Goal: Transaction & Acquisition: Book appointment/travel/reservation

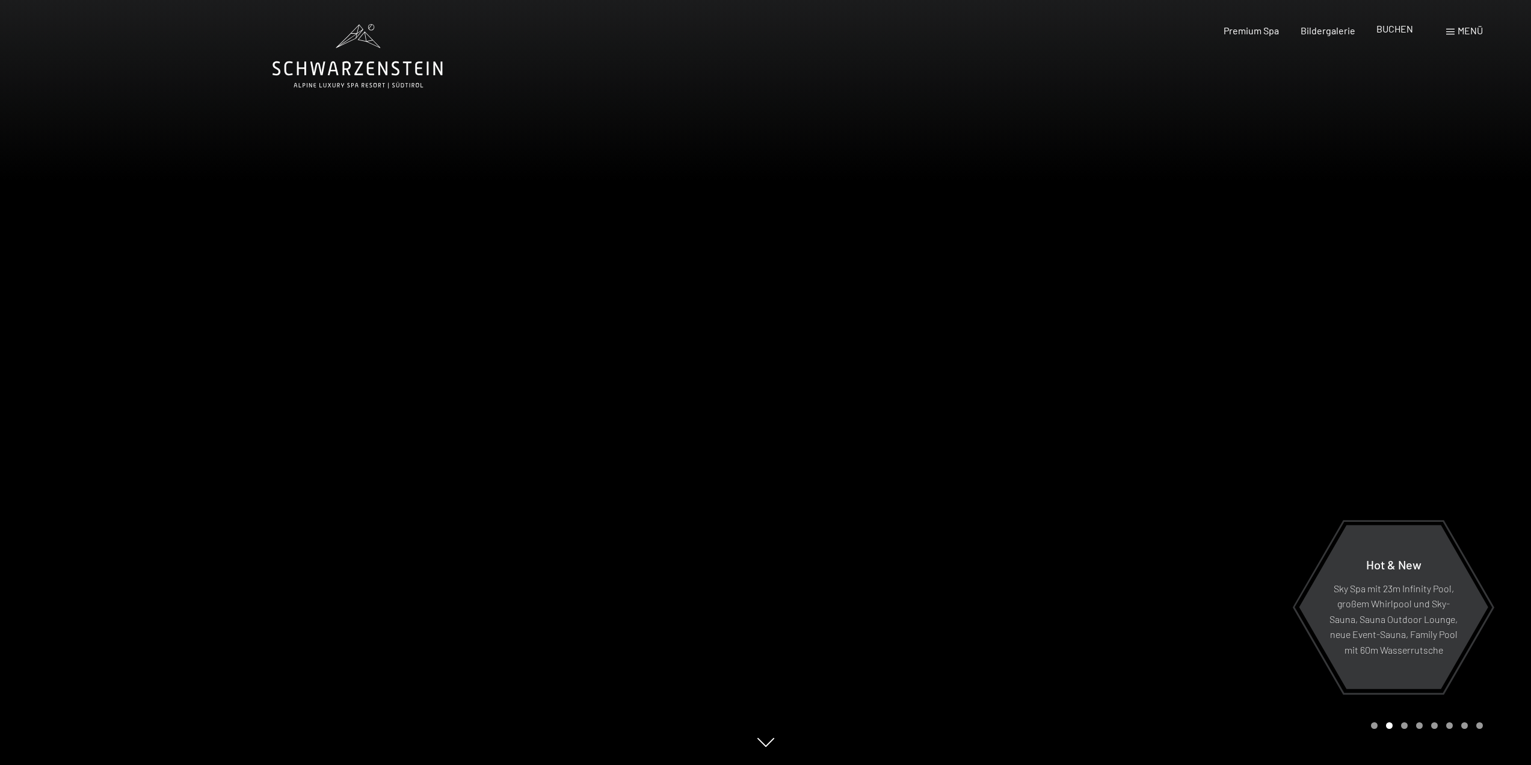
click at [1393, 31] on span "BUCHEN" at bounding box center [1395, 28] width 37 height 11
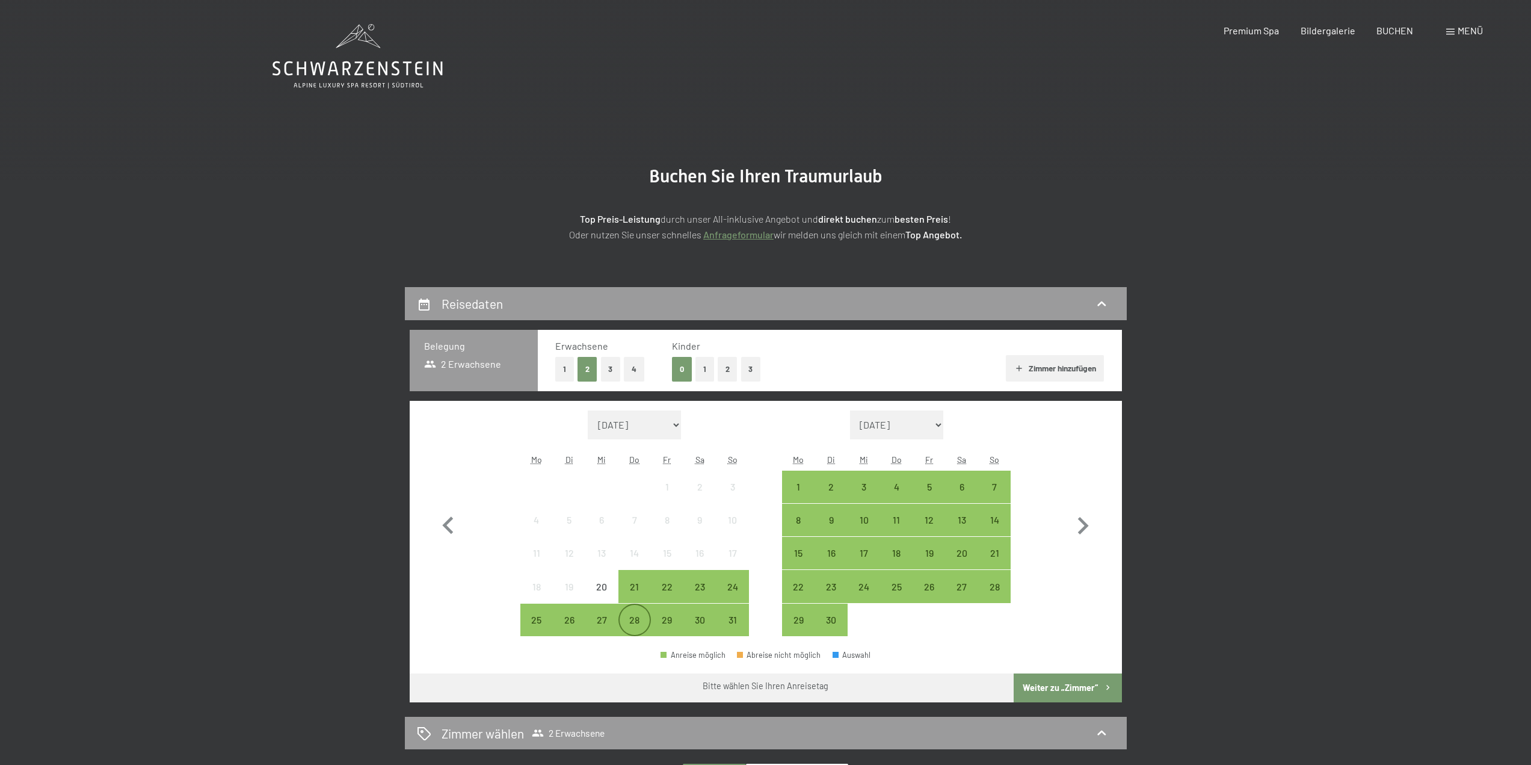
click at [641, 620] on div "28" at bounding box center [635, 630] width 30 height 30
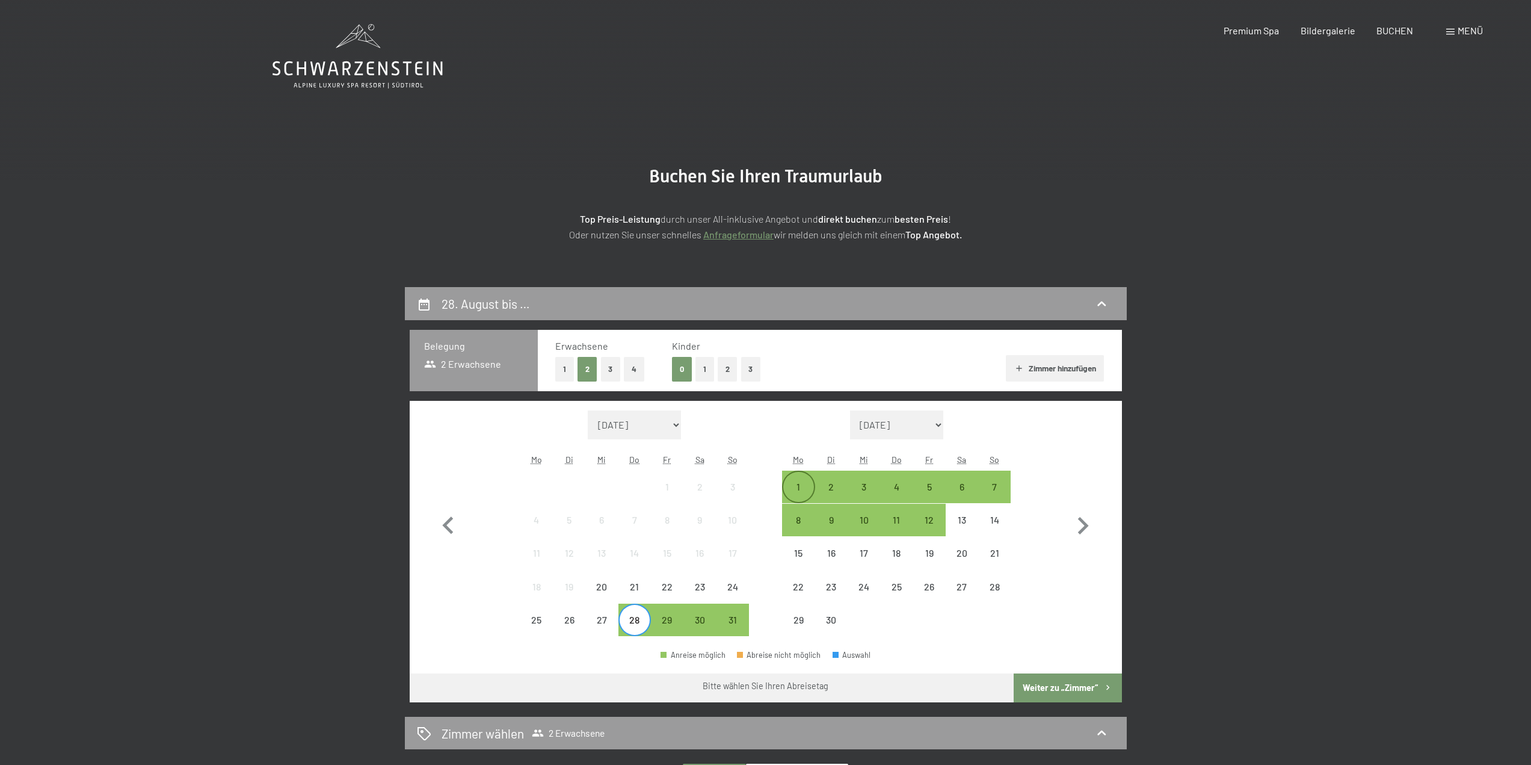
click at [800, 486] on div "1" at bounding box center [798, 497] width 30 height 30
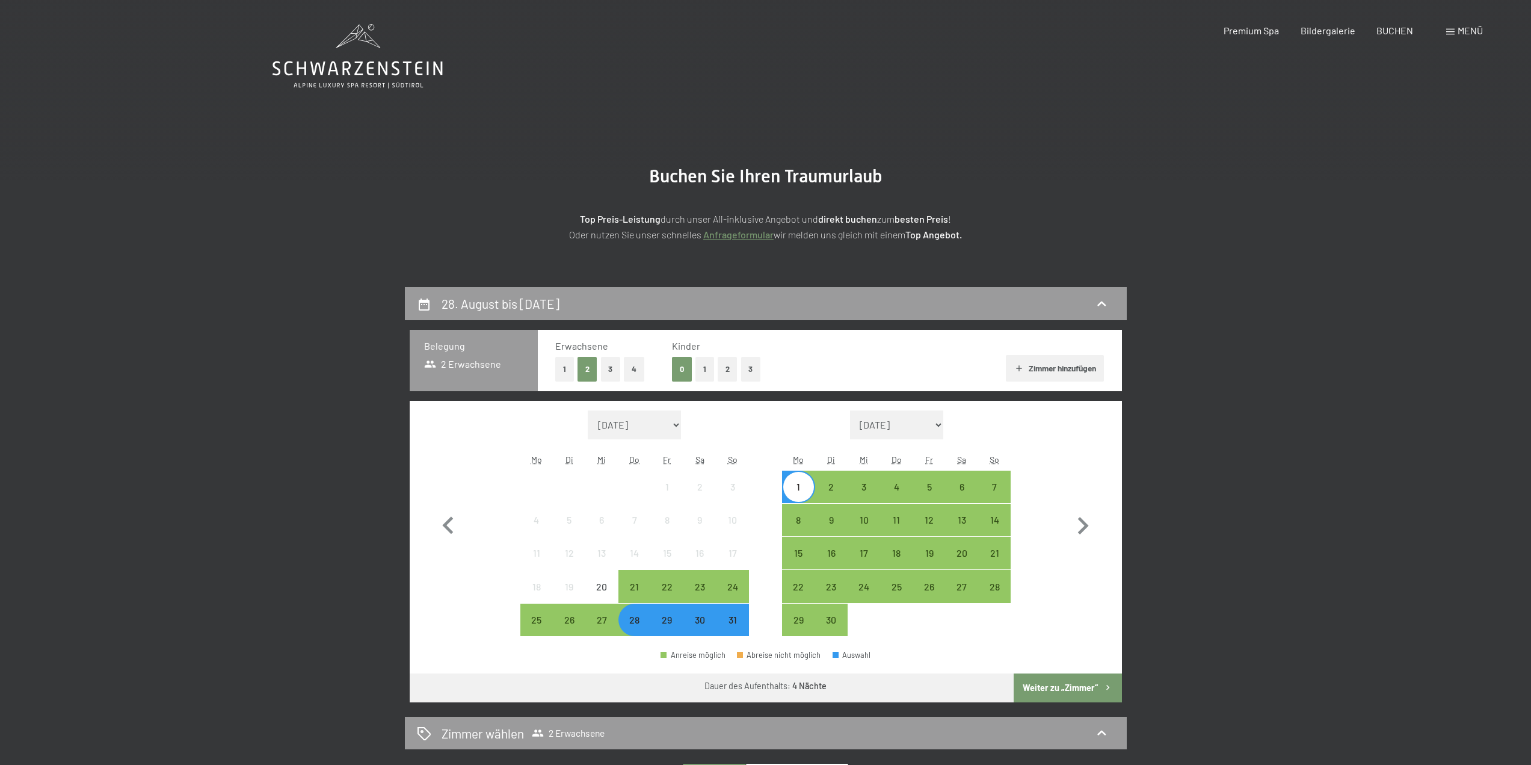
click at [1035, 684] on button "Weiter zu „Zimmer“" at bounding box center [1068, 687] width 108 height 29
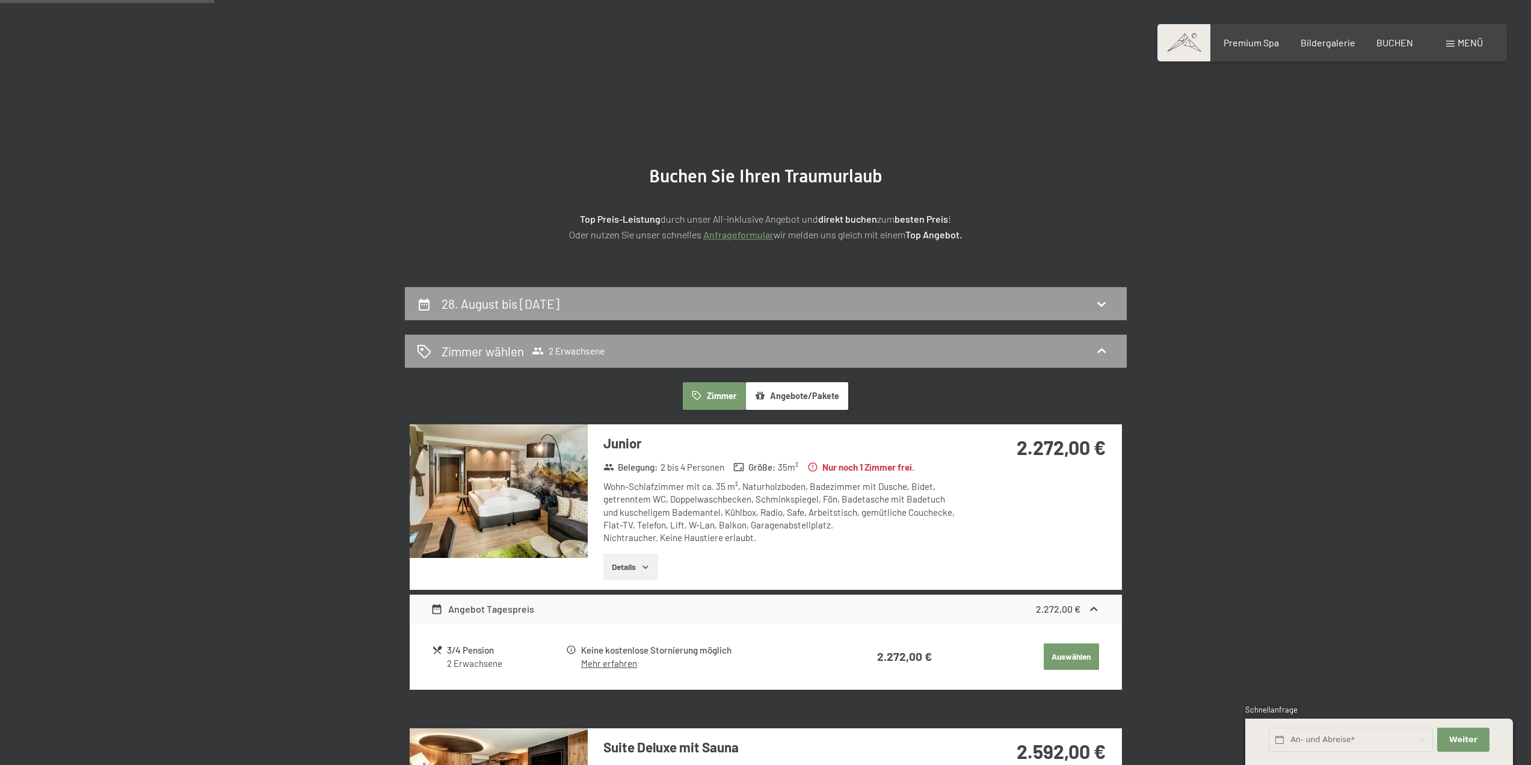
scroll to position [287, 0]
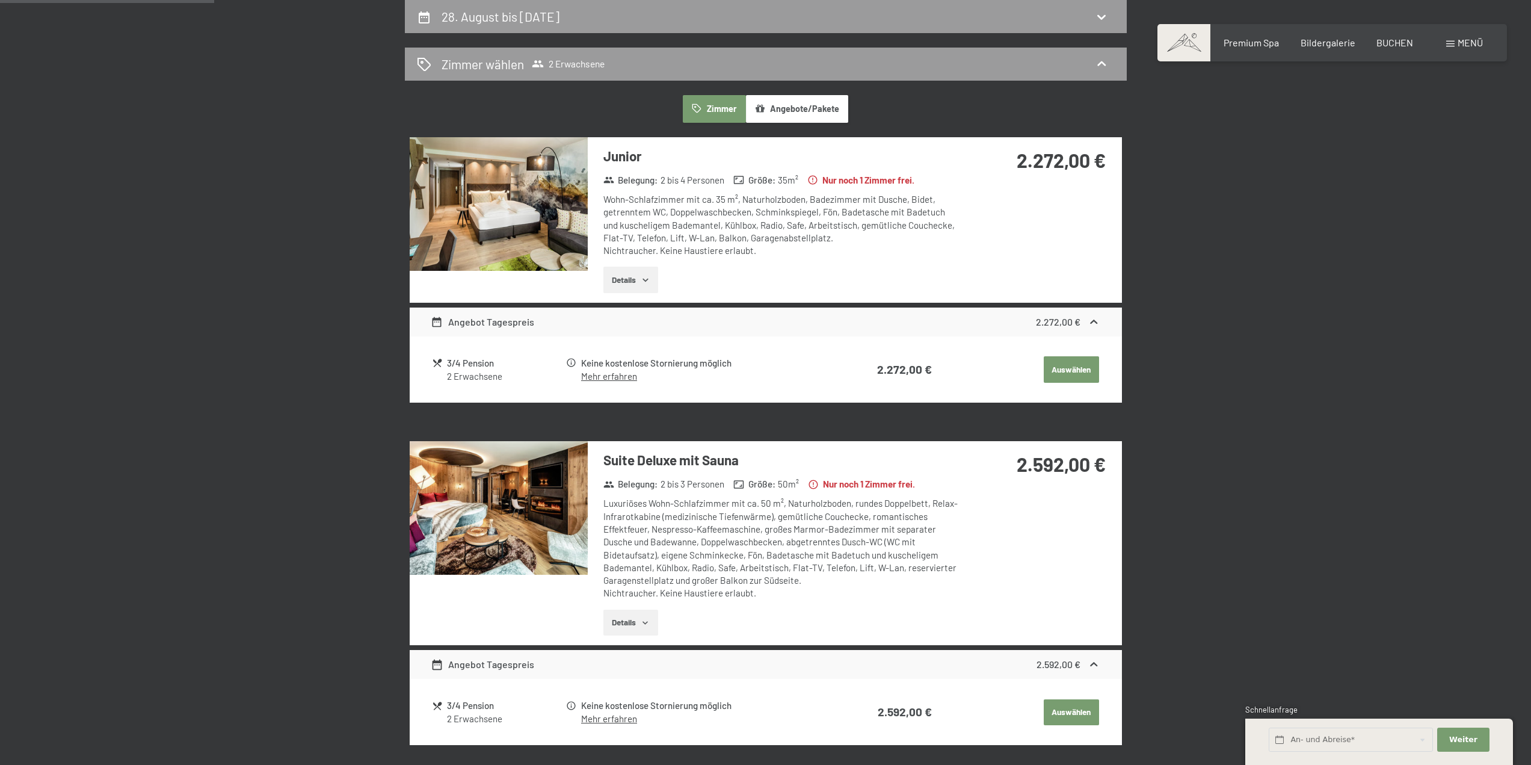
click at [643, 277] on icon "button" at bounding box center [646, 280] width 10 height 10
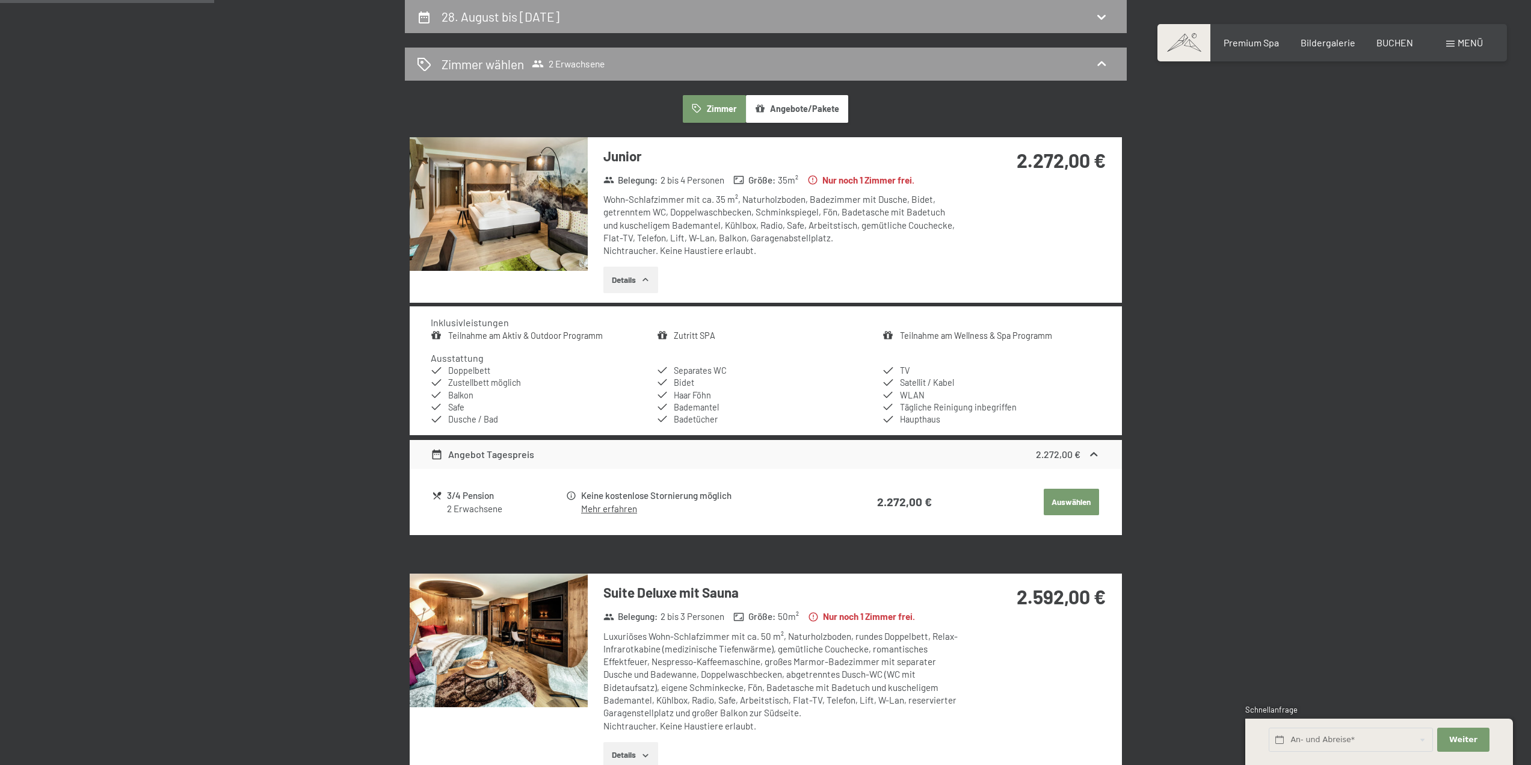
click at [547, 204] on img at bounding box center [499, 204] width 178 height 134
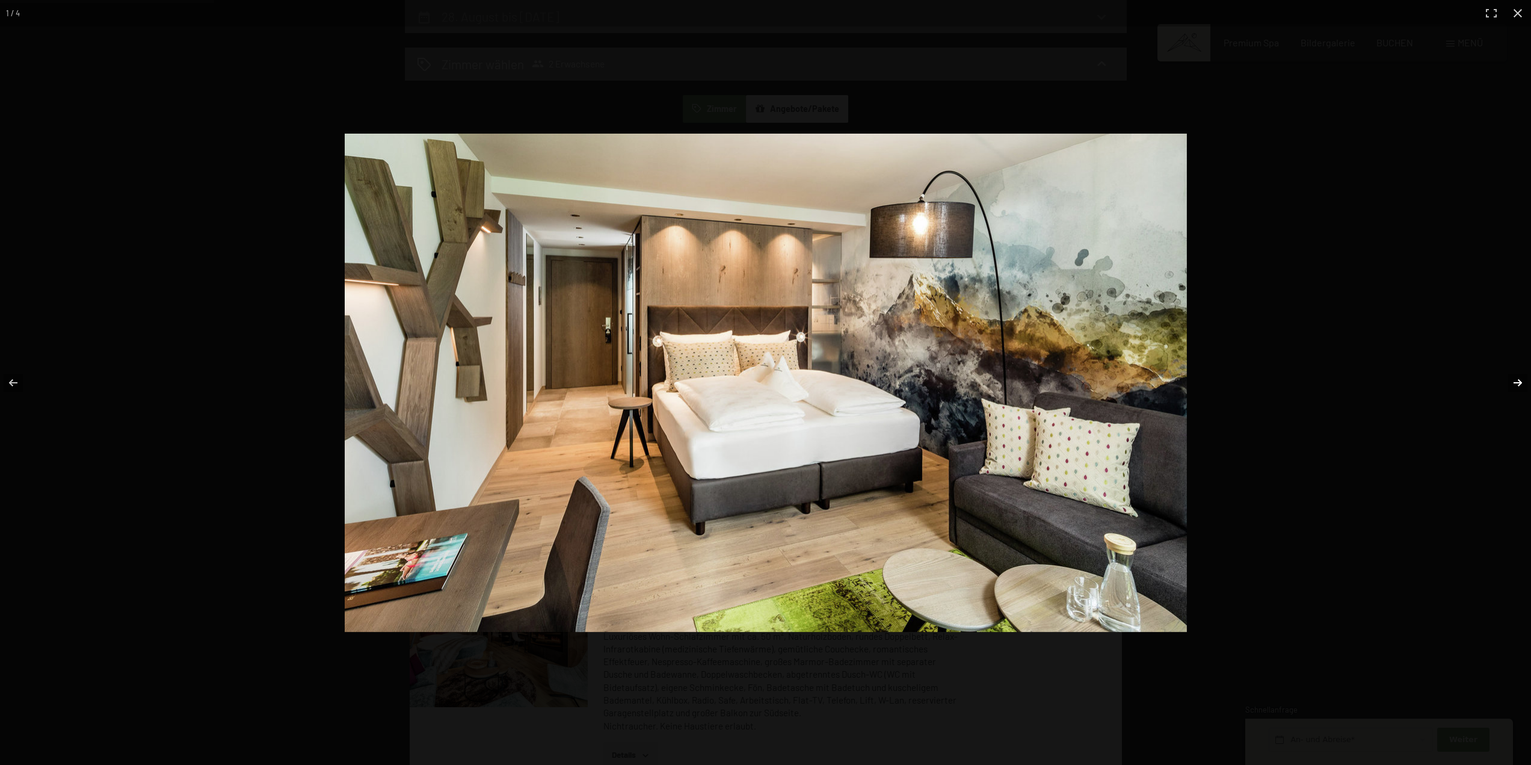
click at [1515, 383] on button "button" at bounding box center [1510, 383] width 42 height 60
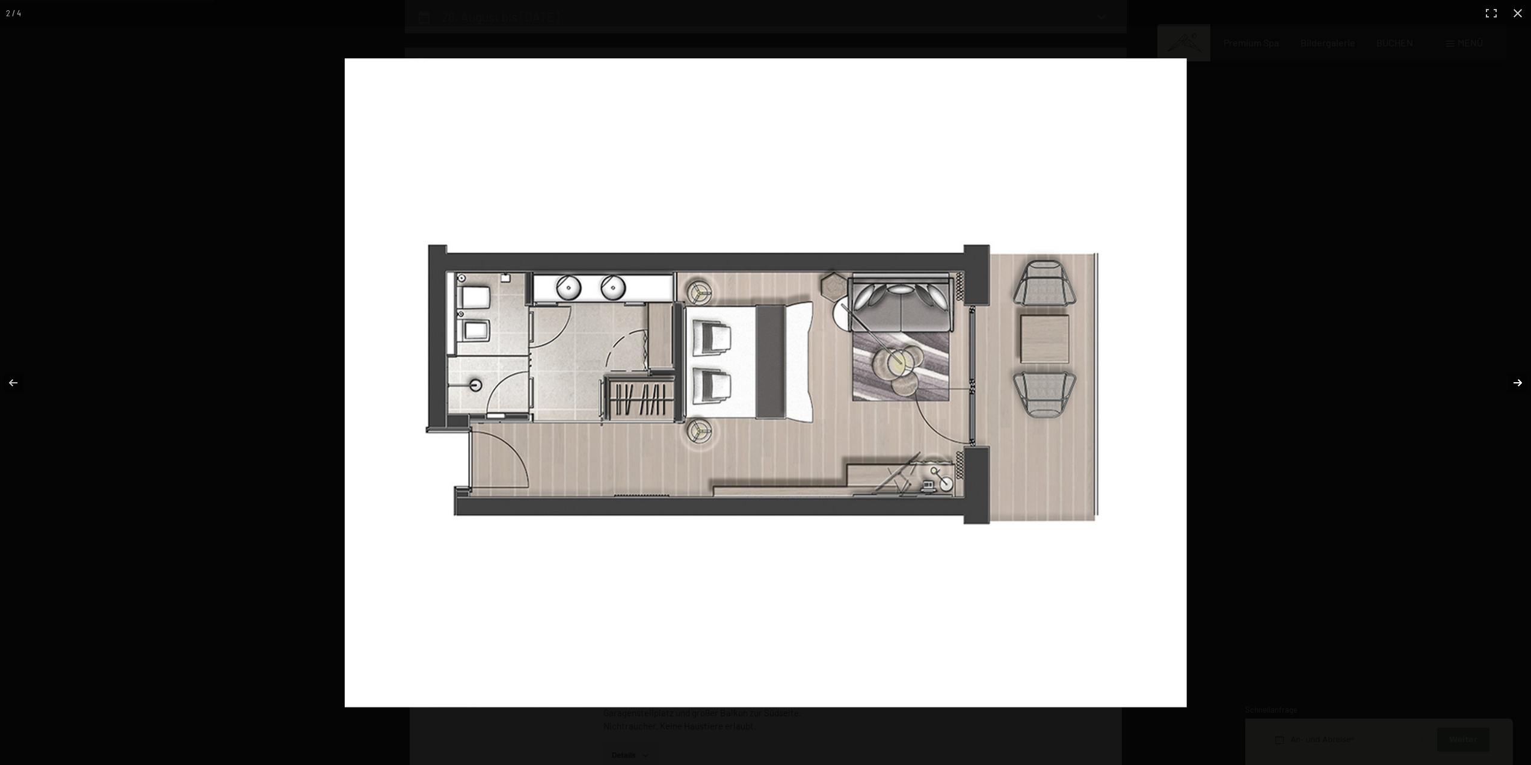
click at [1515, 383] on button "button" at bounding box center [1510, 383] width 42 height 60
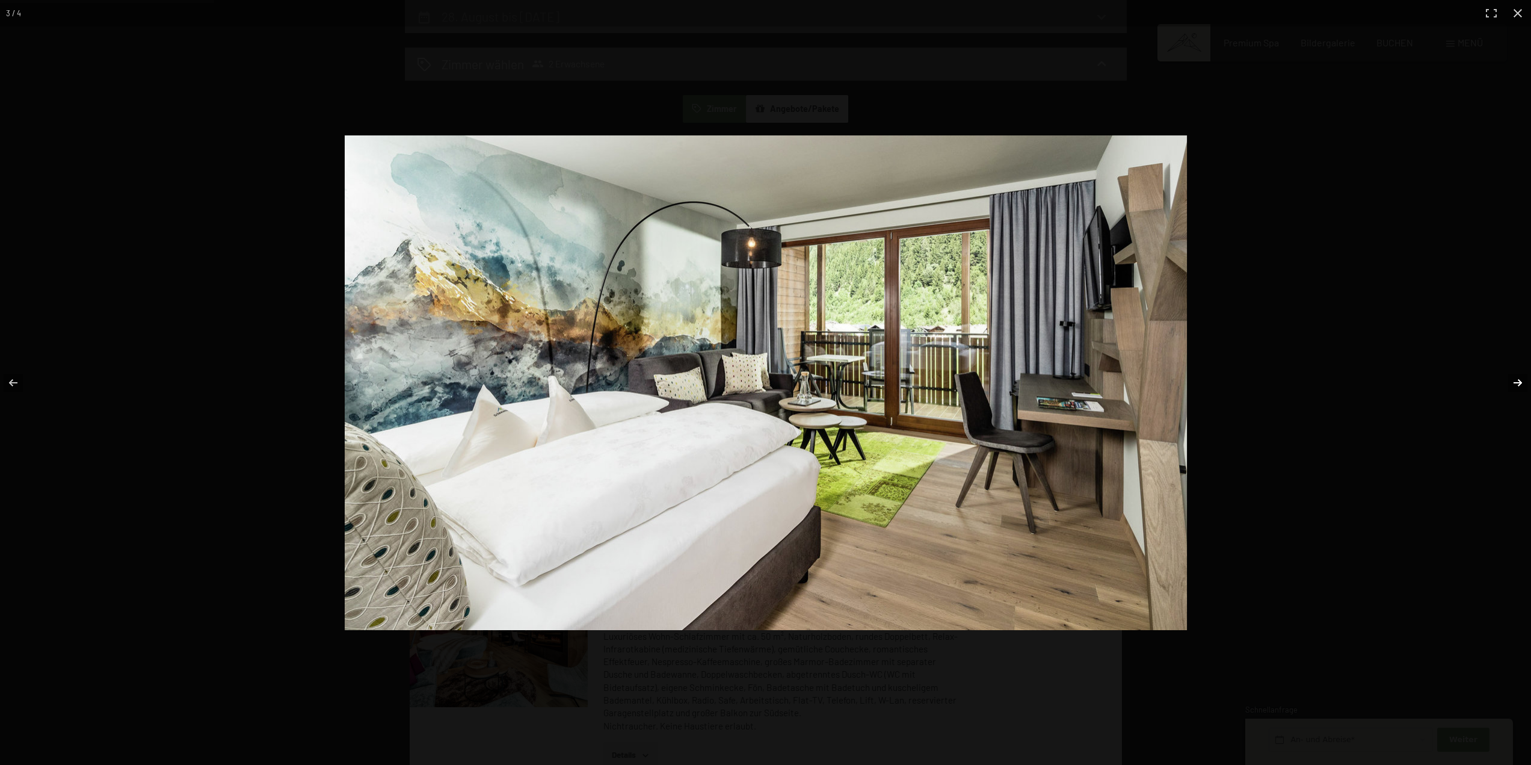
click at [1515, 383] on button "button" at bounding box center [1510, 383] width 42 height 60
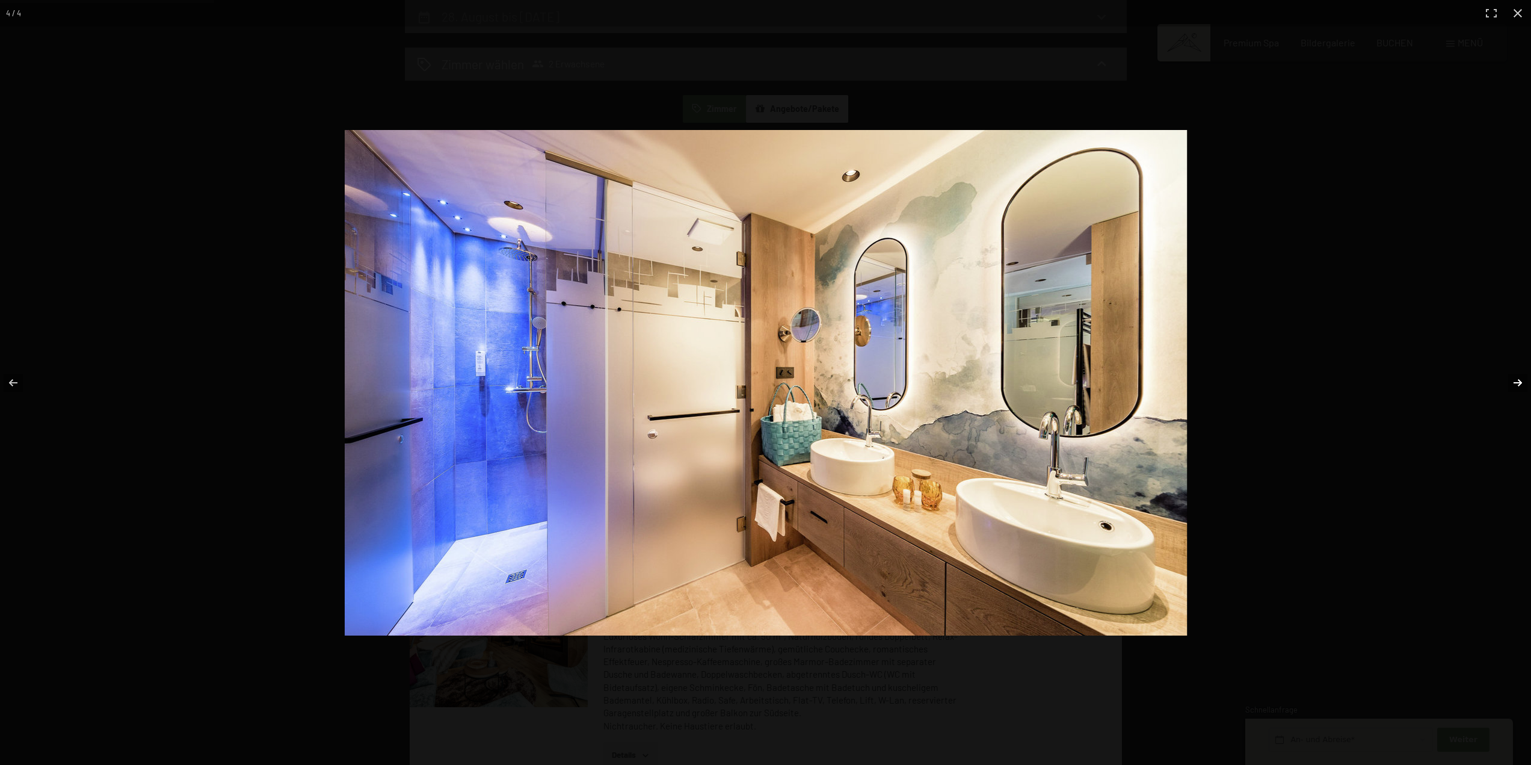
click at [1515, 383] on button "button" at bounding box center [1510, 383] width 42 height 60
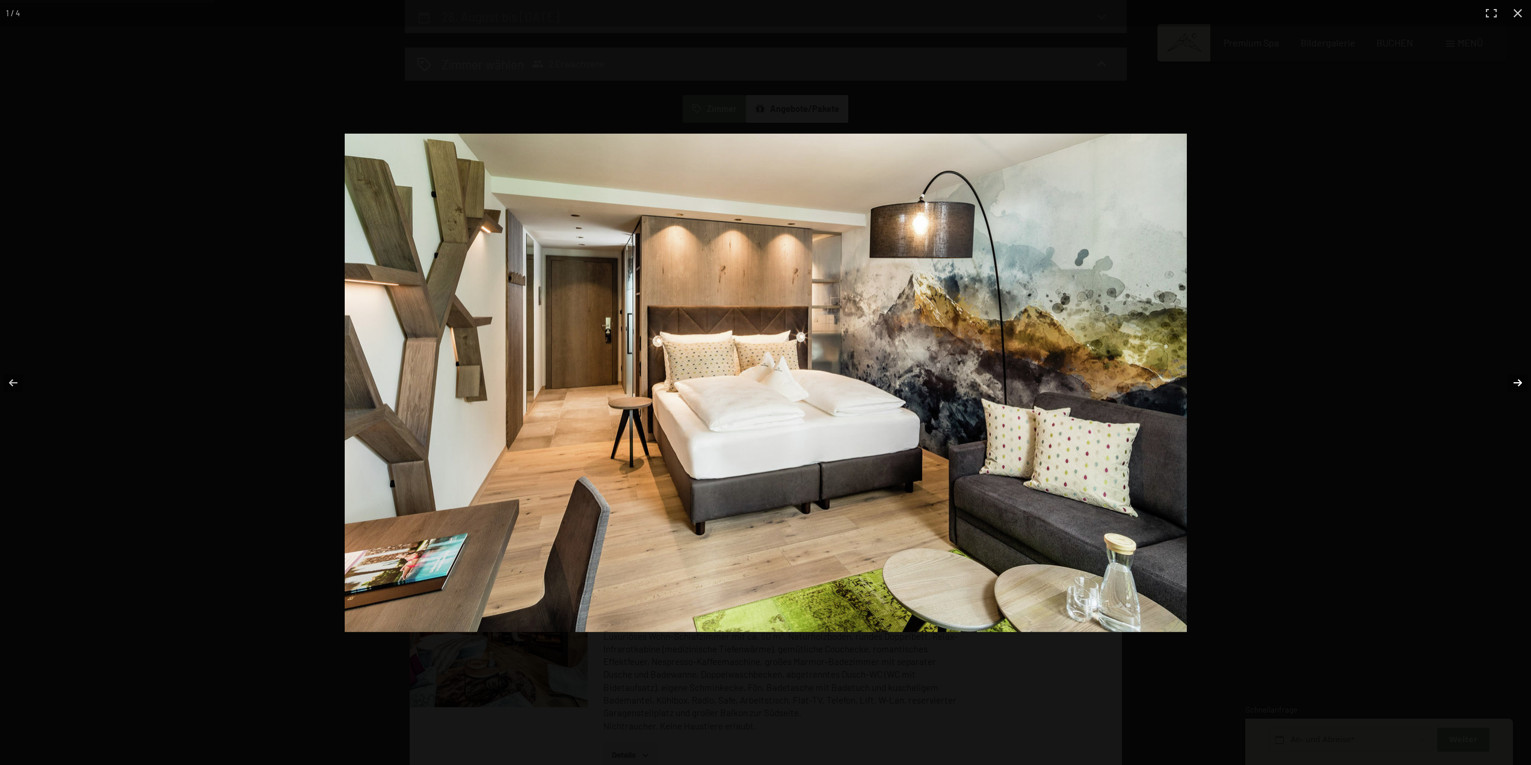
click at [1515, 383] on button "button" at bounding box center [1510, 383] width 42 height 60
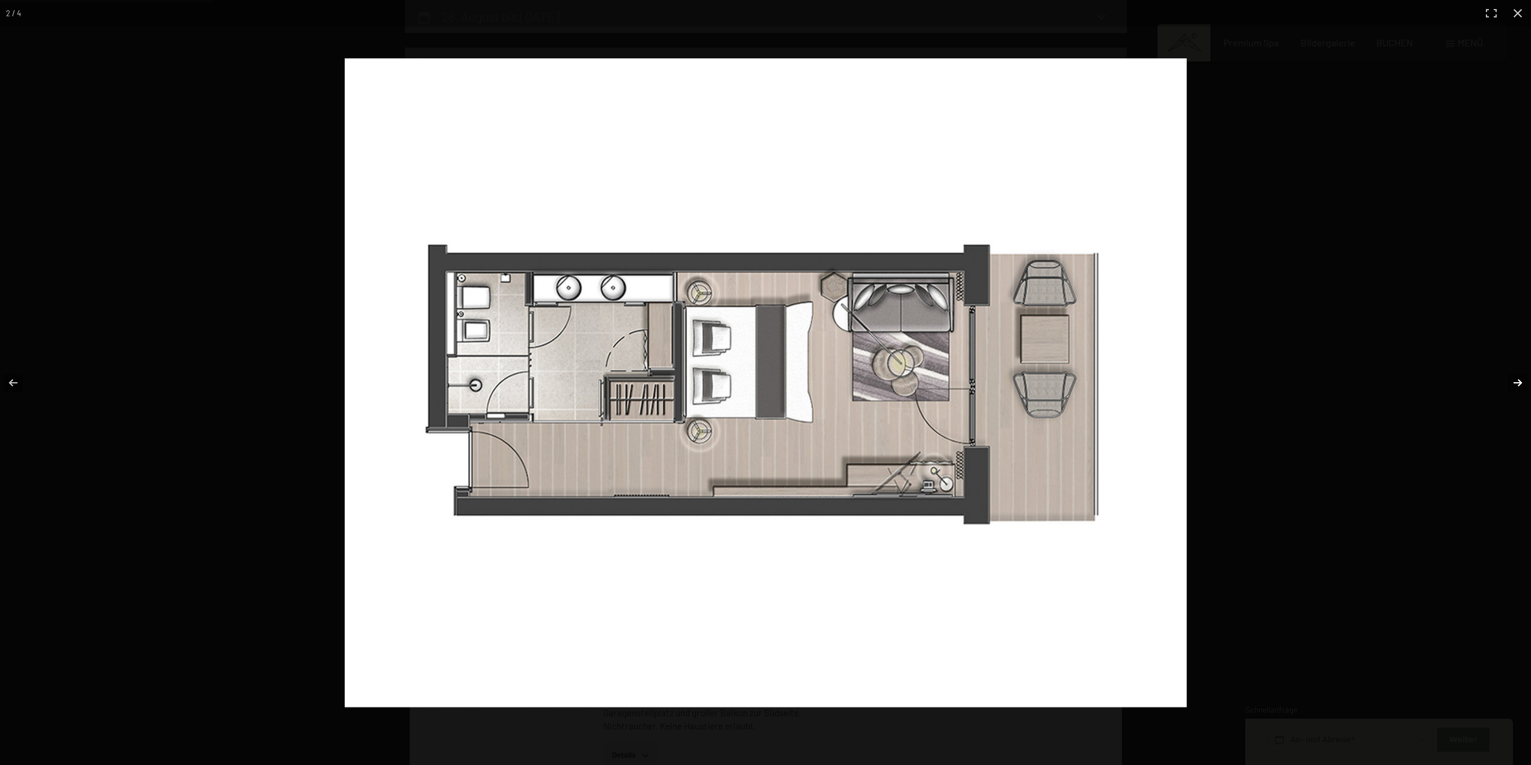
click at [1515, 383] on button "button" at bounding box center [1510, 383] width 42 height 60
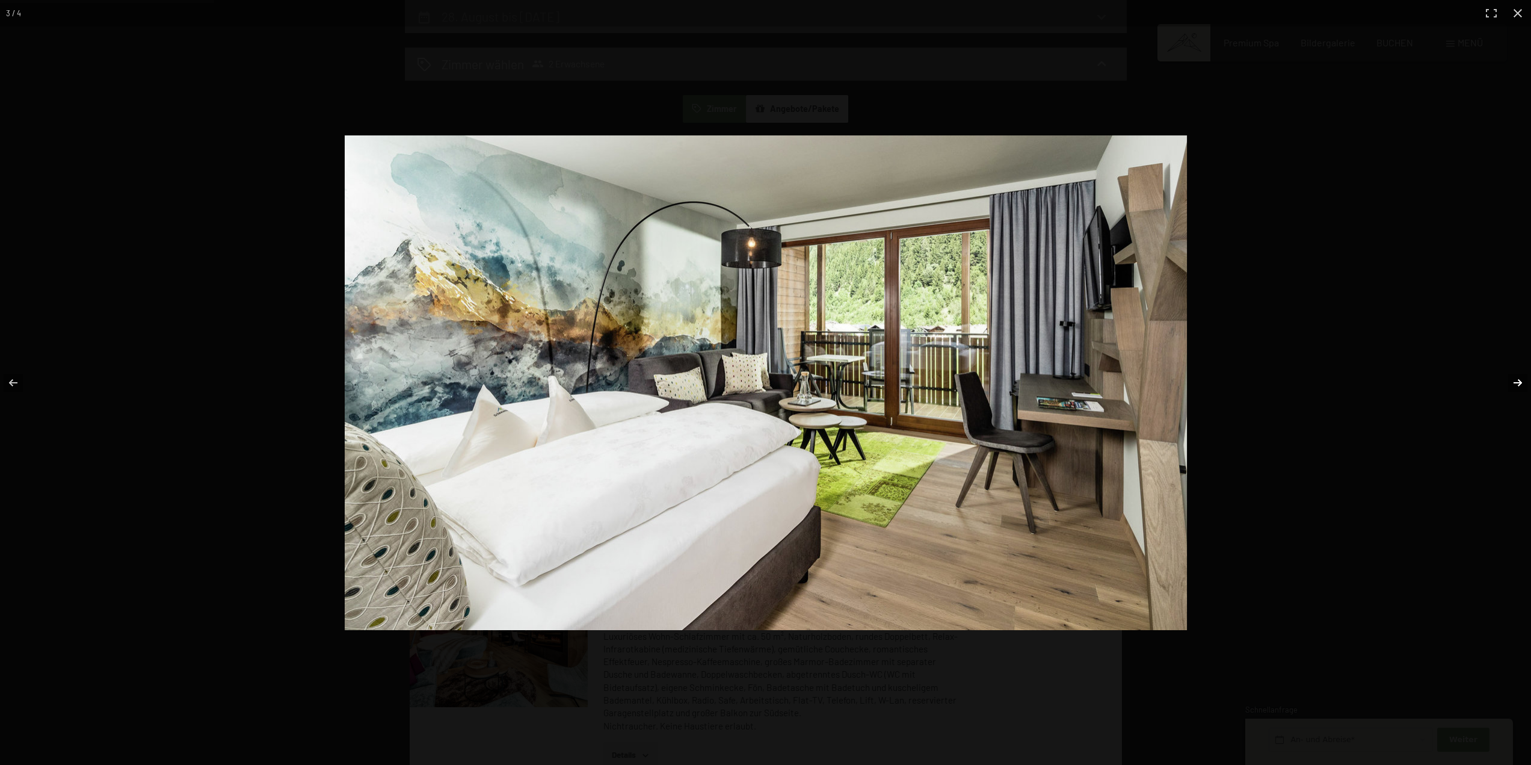
click at [1515, 383] on button "button" at bounding box center [1510, 383] width 42 height 60
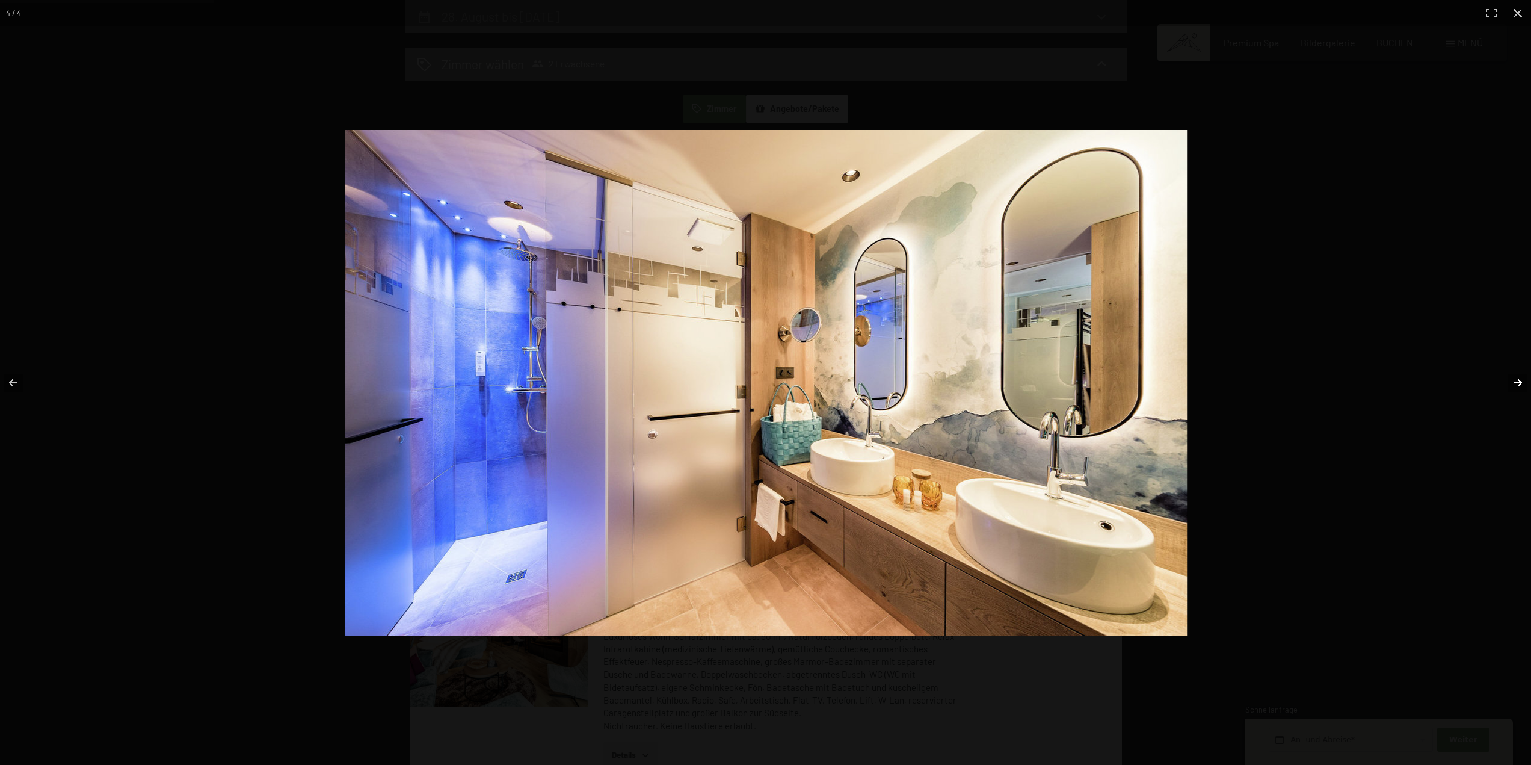
click at [1515, 383] on button "button" at bounding box center [1510, 383] width 42 height 60
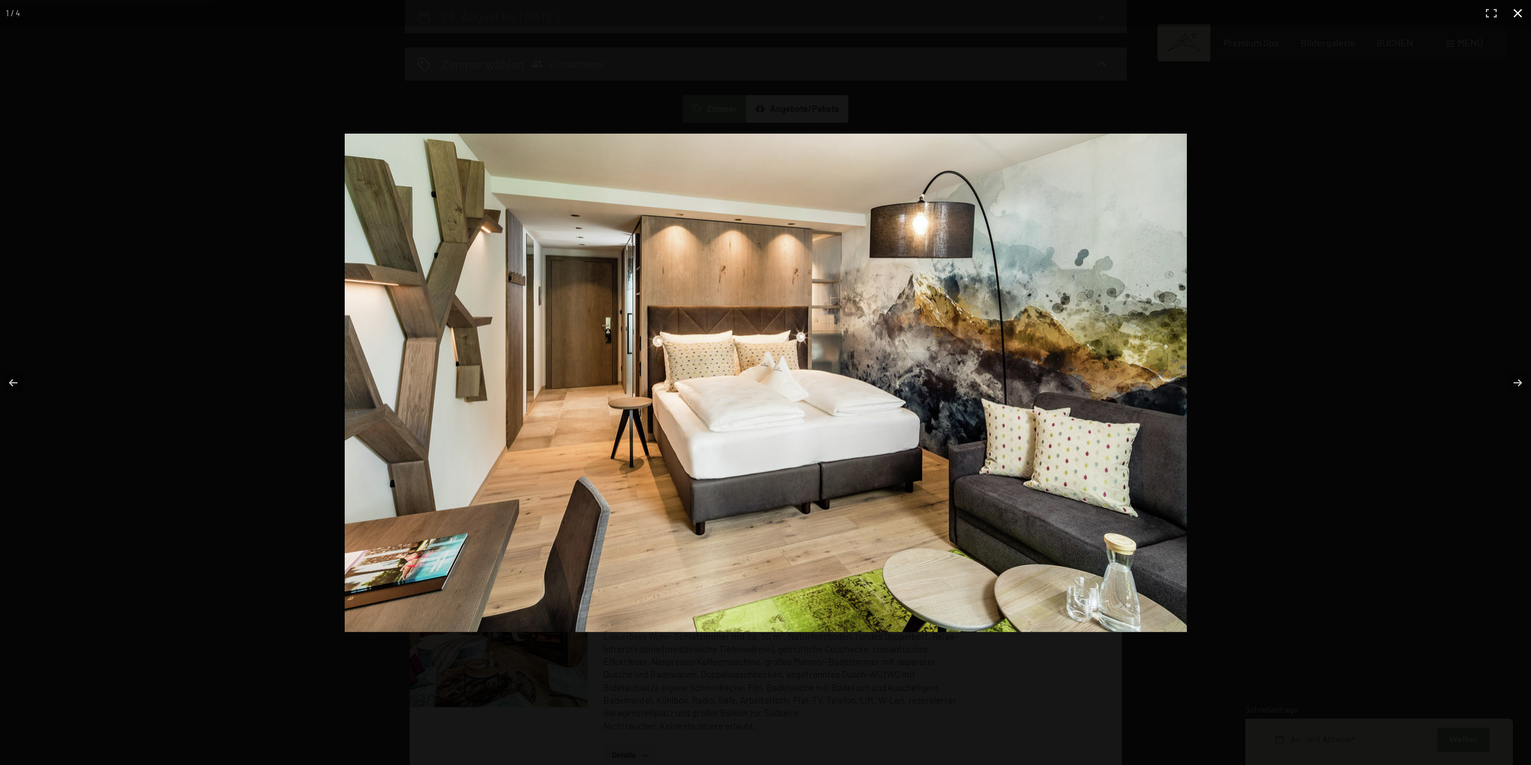
click at [1518, 12] on button "button" at bounding box center [1518, 13] width 26 height 26
